Goal: Task Accomplishment & Management: Use online tool/utility

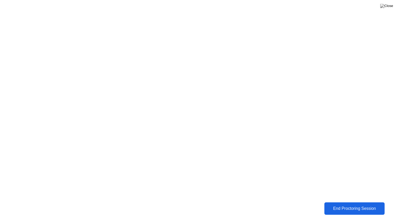
click at [360, 210] on div "End Proctoring Session" at bounding box center [355, 209] width 58 height 5
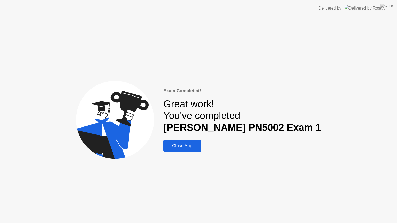
click at [197, 146] on div "Close App" at bounding box center [182, 146] width 35 height 5
